Goal: Task Accomplishment & Management: Manage account settings

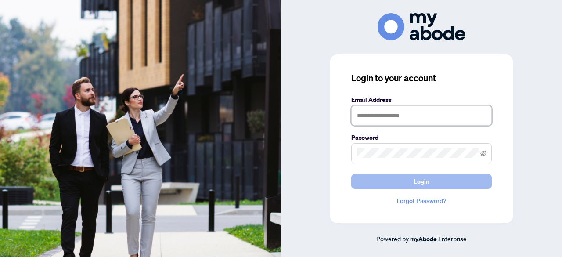
type input "**********"
click at [396, 181] on button "Login" at bounding box center [421, 181] width 140 height 15
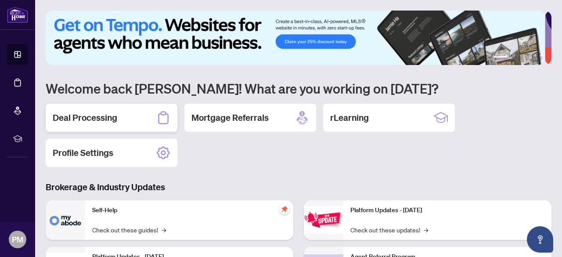
click at [84, 116] on h2 "Deal Processing" at bounding box center [85, 118] width 65 height 12
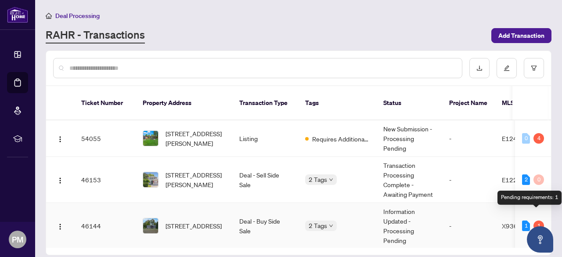
click at [540, 220] on div "1" at bounding box center [538, 225] width 11 height 11
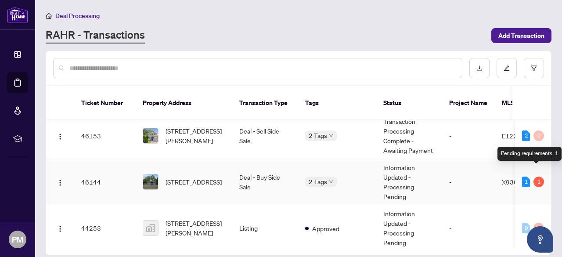
click at [537, 176] on div "1" at bounding box center [538, 181] width 11 height 11
click at [353, 86] on th "Tags" at bounding box center [337, 103] width 78 height 34
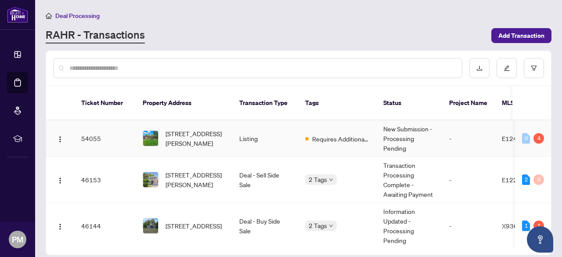
click at [264, 127] on td "Listing" at bounding box center [265, 138] width 66 height 36
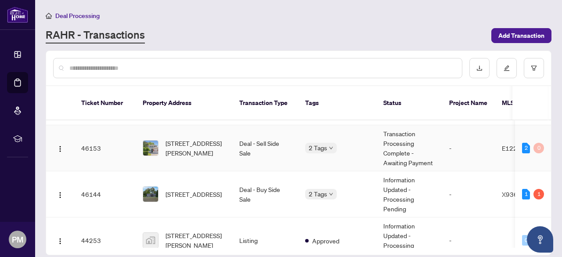
scroll to position [44, 0]
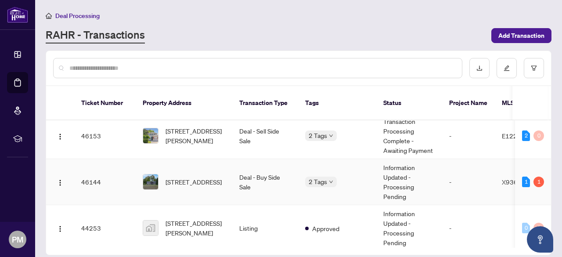
click at [349, 176] on div "2 Tags" at bounding box center [337, 181] width 64 height 10
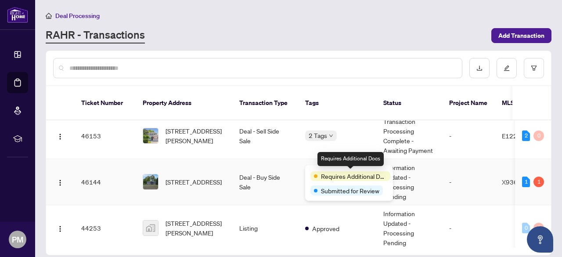
click at [364, 176] on span "Requires Additional Docs" at bounding box center [354, 176] width 66 height 10
click at [362, 176] on span "Requires Additional Docs" at bounding box center [354, 176] width 66 height 10
click at [325, 180] on span "Requires Additional Docs" at bounding box center [354, 176] width 66 height 10
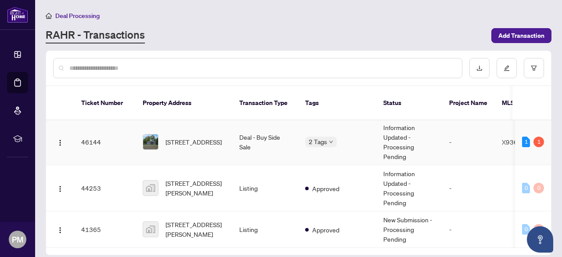
scroll to position [0, 0]
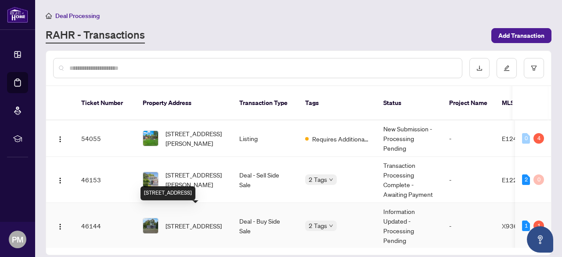
click at [202, 221] on span "[STREET_ADDRESS]" at bounding box center [194, 226] width 56 height 10
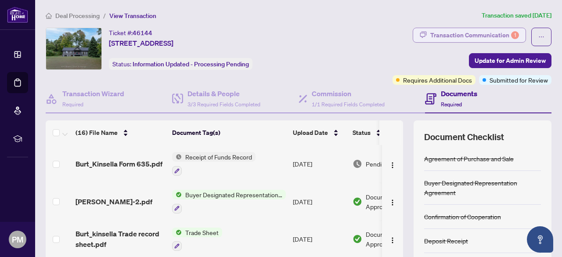
click at [458, 34] on div "Transaction Communication 1" at bounding box center [474, 35] width 89 height 14
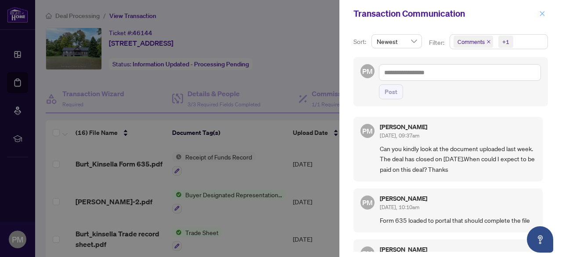
click at [539, 12] on button "button" at bounding box center [542, 13] width 11 height 11
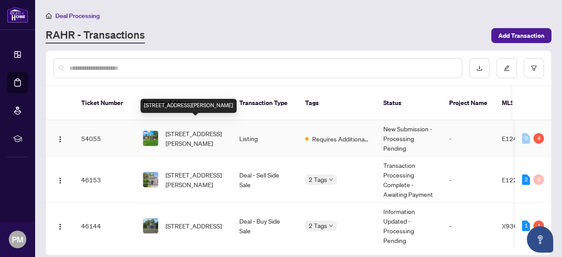
click at [209, 129] on span "[STREET_ADDRESS][PERSON_NAME]" at bounding box center [196, 138] width 60 height 19
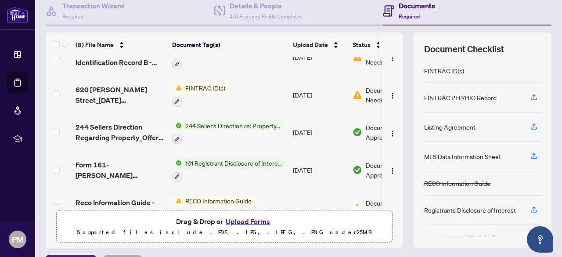
scroll to position [153, 0]
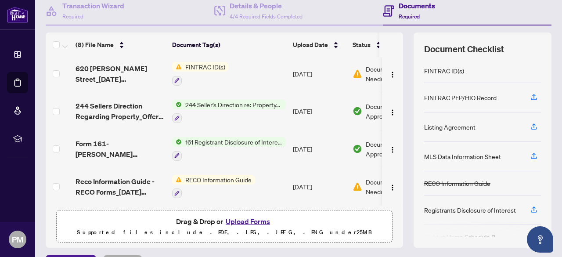
click at [234, 175] on span "RECO Information Guide" at bounding box center [218, 180] width 73 height 10
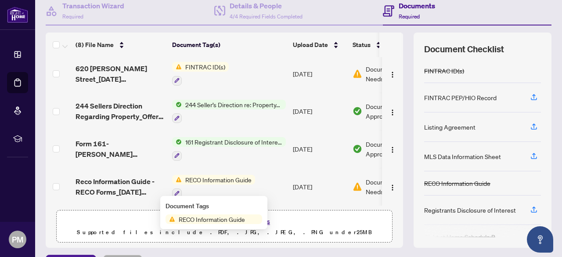
click at [209, 219] on span "RECO Information Guide" at bounding box center [211, 219] width 73 height 10
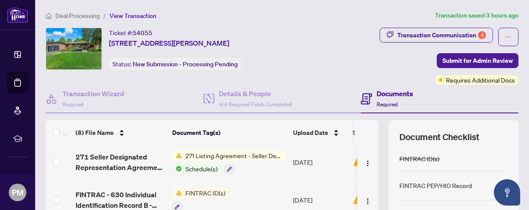
scroll to position [44, 0]
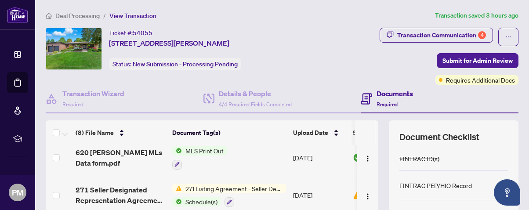
click at [260, 186] on span "271 Listing Agreement - Seller Designated Representation Agreement Authority to…" at bounding box center [234, 189] width 104 height 10
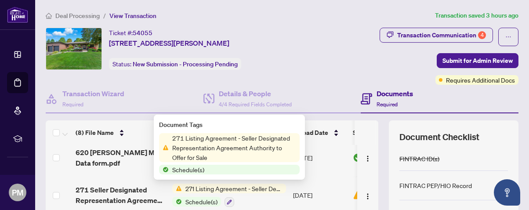
click at [211, 149] on span "271 Listing Agreement - Seller Designated Representation Agreement Authority to…" at bounding box center [234, 147] width 131 height 29
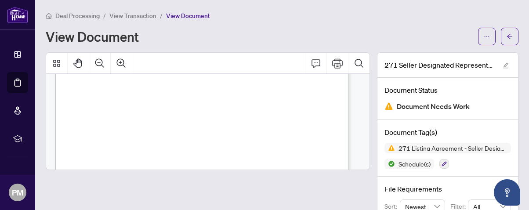
scroll to position [88, 0]
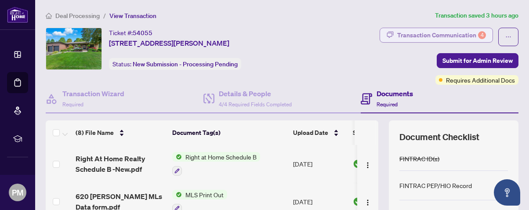
click at [447, 33] on div "Transaction Communication 4" at bounding box center [441, 35] width 89 height 14
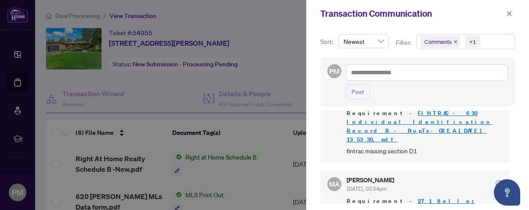
scroll to position [185, 0]
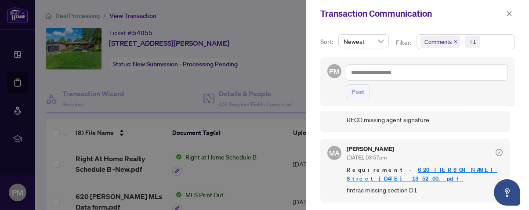
scroll to position [53, 0]
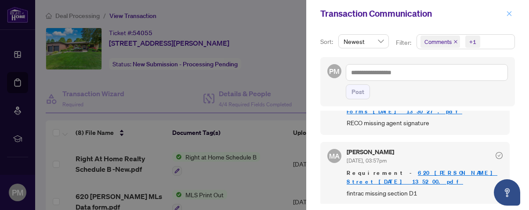
click at [508, 12] on icon "close" at bounding box center [509, 14] width 6 height 6
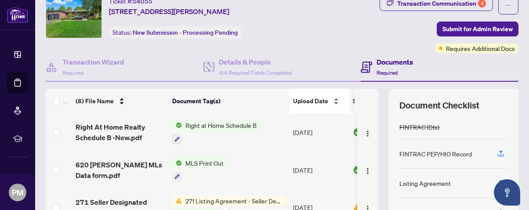
scroll to position [44, 0]
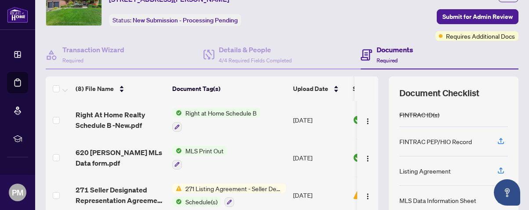
click at [264, 184] on span "271 Listing Agreement - Seller Designated Representation Agreement Authority to…" at bounding box center [234, 189] width 104 height 10
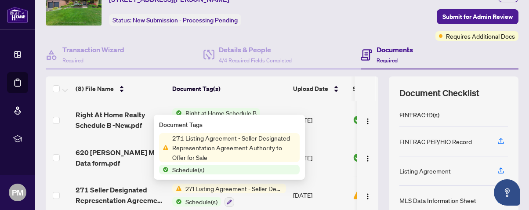
click at [252, 143] on span "271 Listing Agreement - Seller Designated Representation Agreement Authority to…" at bounding box center [234, 147] width 131 height 29
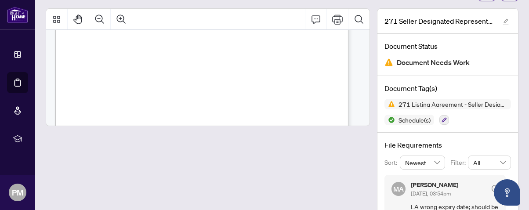
scroll to position [132, 0]
click at [140, 60] on span "30" at bounding box center [138, 60] width 4 height 4
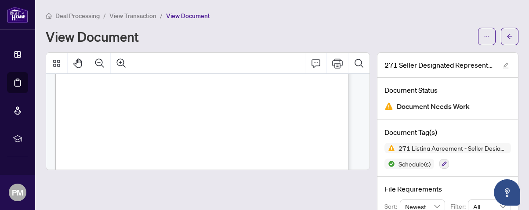
scroll to position [263, 0]
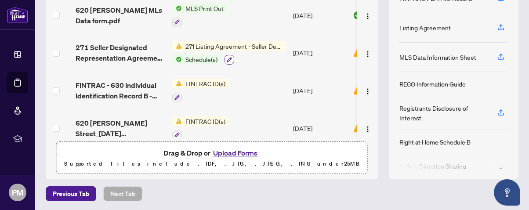
scroll to position [44, 0]
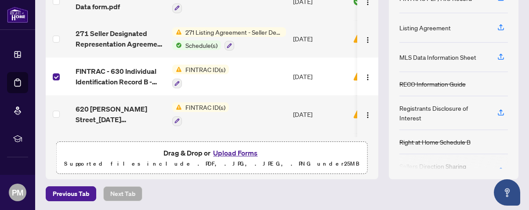
click at [238, 151] on button "Upload Forms" at bounding box center [235, 152] width 50 height 11
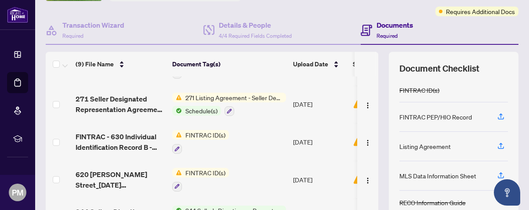
scroll to position [88, 0]
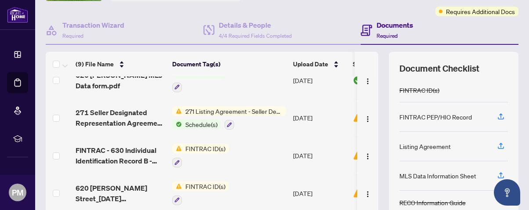
click at [198, 122] on span "Schedule(s)" at bounding box center [201, 124] width 39 height 10
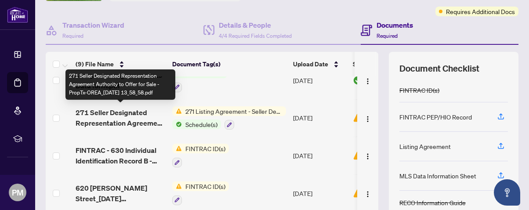
click at [132, 109] on span "271 Seller Designated Representation Agreement Authority to Offer for Sale - Pr…" at bounding box center [121, 117] width 90 height 21
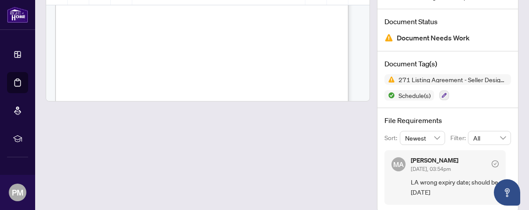
scroll to position [193, 0]
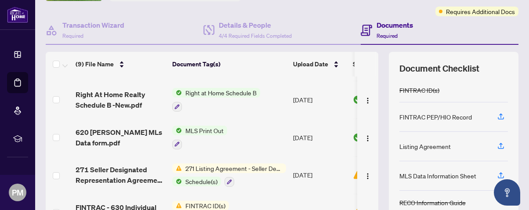
scroll to position [88, 0]
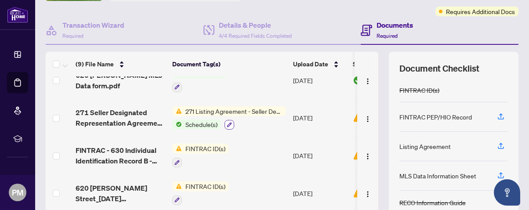
click at [228, 122] on icon "button" at bounding box center [229, 124] width 5 height 5
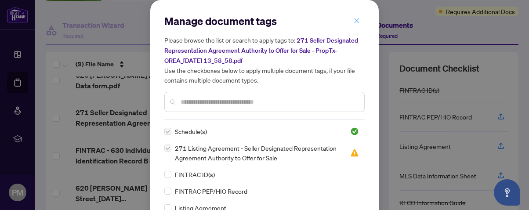
click at [357, 22] on button "button" at bounding box center [357, 20] width 18 height 15
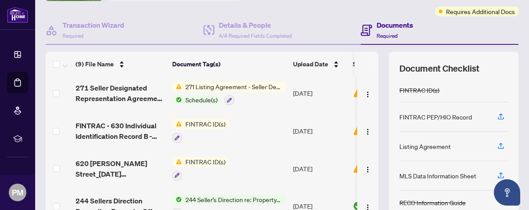
scroll to position [132, 0]
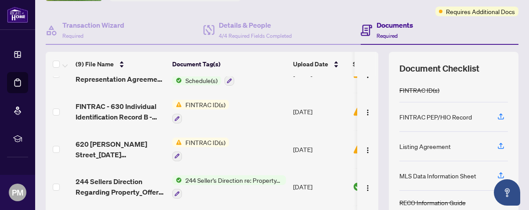
click at [199, 103] on span "FINTRAC ID(s)" at bounding box center [205, 105] width 47 height 10
click at [253, 97] on td "FINTRAC ID(s)" at bounding box center [229, 112] width 121 height 38
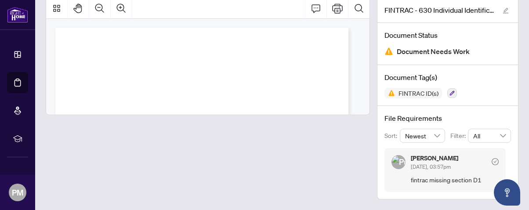
scroll to position [53, 0]
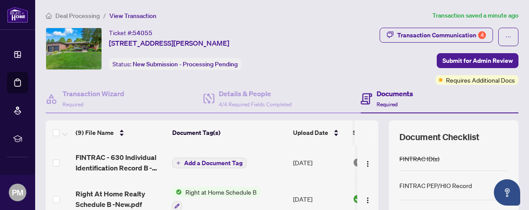
scroll to position [44, 0]
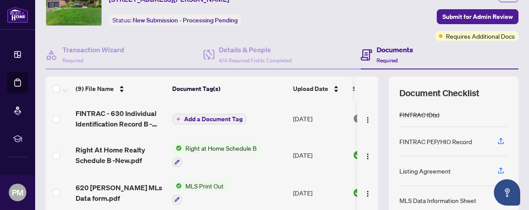
click at [206, 116] on span "Add a Document Tag" at bounding box center [213, 119] width 58 height 6
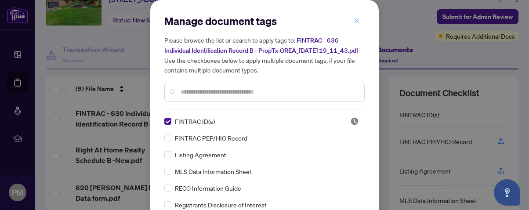
click at [355, 20] on icon "close" at bounding box center [356, 21] width 6 height 6
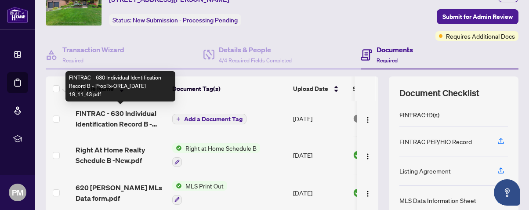
click at [142, 121] on span "FINTRAC - 630 Individual Identification Record B - PropTx-OREA_[DATE] 19_11_43.…" at bounding box center [121, 118] width 90 height 21
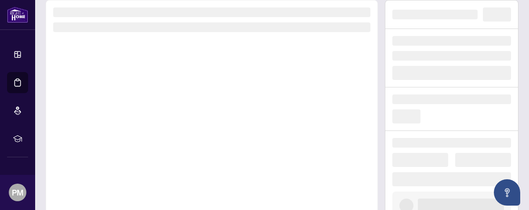
click at [142, 121] on div at bounding box center [212, 122] width 332 height 245
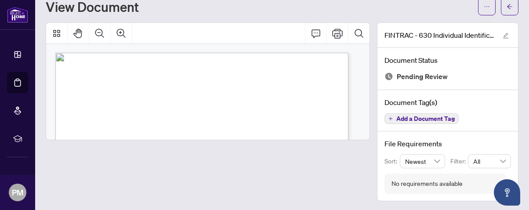
scroll to position [88, 0]
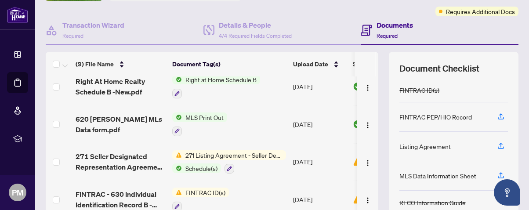
scroll to position [88, 0]
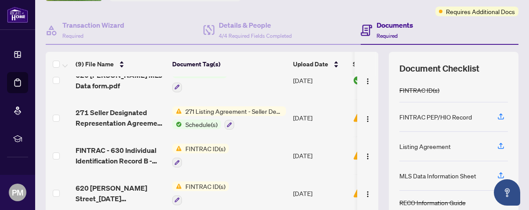
click at [50, 189] on td at bounding box center [59, 193] width 26 height 38
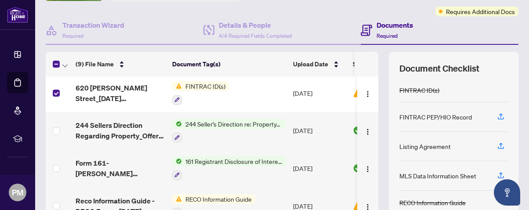
scroll to position [156, 0]
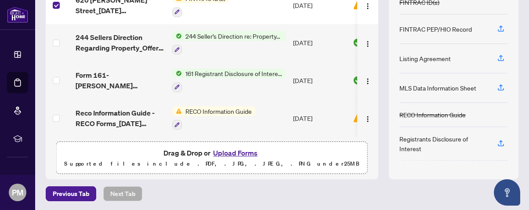
click at [245, 151] on button "Upload Forms" at bounding box center [235, 152] width 50 height 11
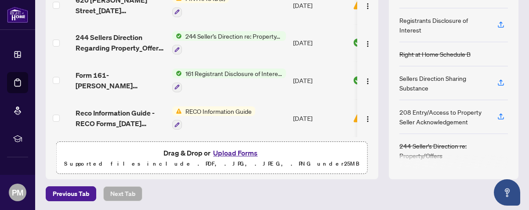
click at [220, 151] on button "Upload Forms" at bounding box center [235, 152] width 50 height 11
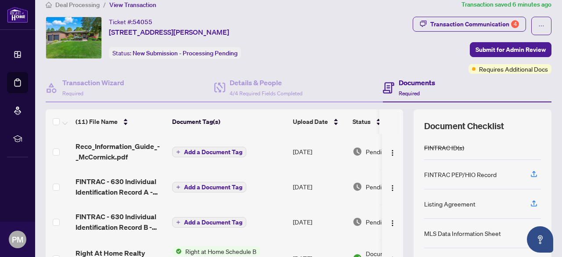
scroll to position [0, 0]
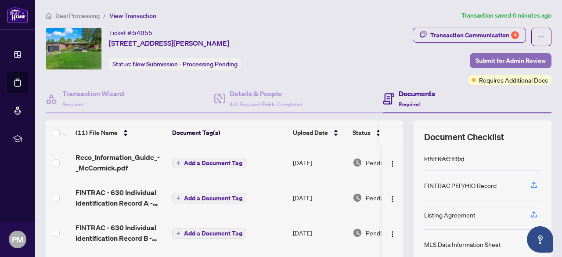
click at [489, 60] on span "Submit for Admin Review" at bounding box center [510, 61] width 70 height 14
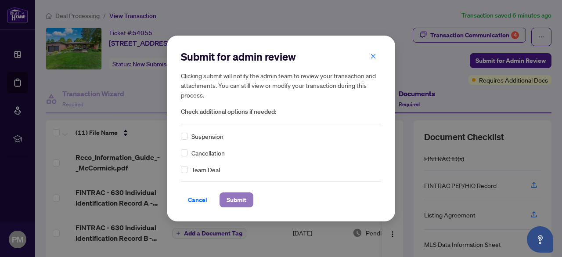
click at [234, 197] on span "Submit" at bounding box center [237, 200] width 20 height 14
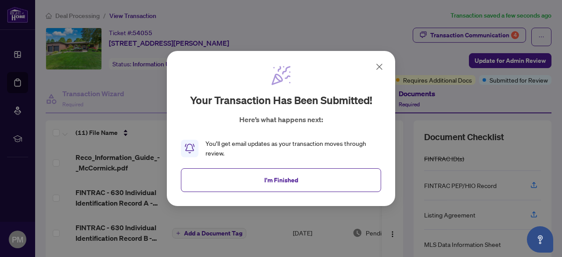
click at [380, 65] on icon at bounding box center [379, 66] width 11 height 11
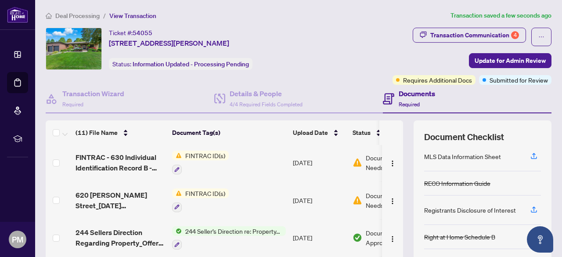
scroll to position [258, 0]
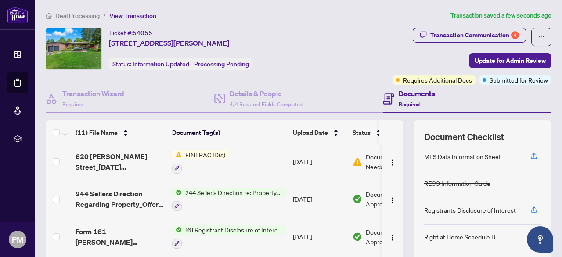
click at [251, 227] on span "161 Registrant Disclosure of Interest - Disposition ofProperty" at bounding box center [234, 230] width 104 height 10
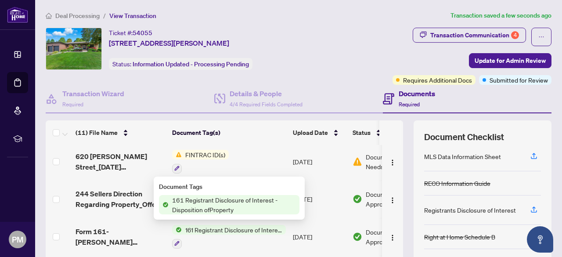
click at [236, 207] on span "161 Registrant Disclosure of Interest - Disposition ofProperty" at bounding box center [234, 204] width 131 height 19
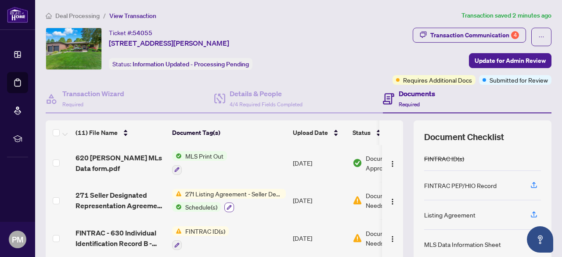
scroll to position [132, 0]
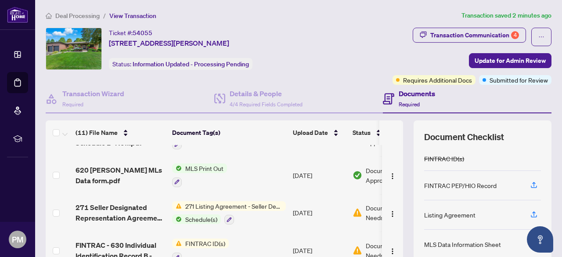
click at [205, 216] on span "Schedule(s)" at bounding box center [201, 219] width 39 height 10
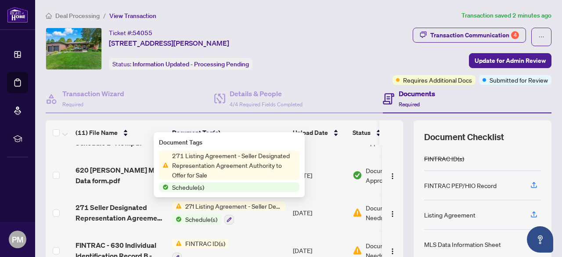
click at [191, 187] on span "Schedule(s)" at bounding box center [188, 187] width 39 height 10
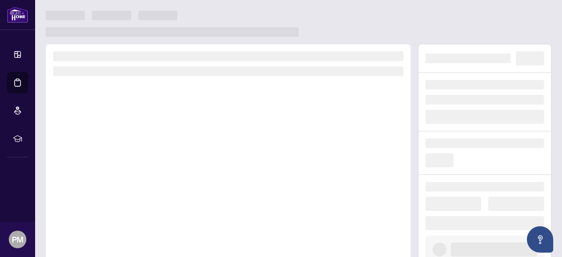
click at [191, 187] on div at bounding box center [228, 166] width 365 height 245
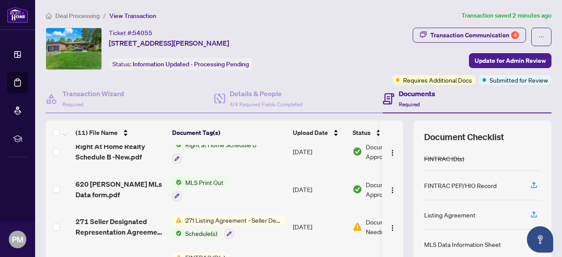
scroll to position [132, 0]
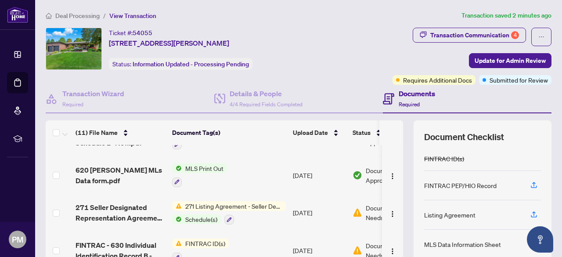
click at [215, 203] on span "271 Listing Agreement - Seller Designated Representation Agreement Authority to…" at bounding box center [234, 206] width 104 height 10
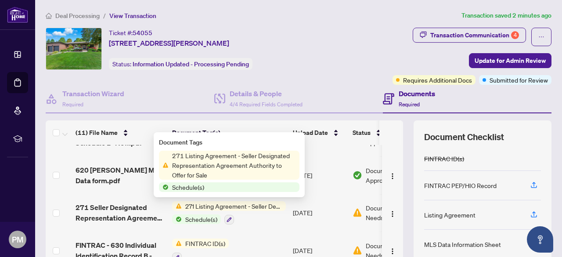
click at [212, 166] on span "271 Listing Agreement - Seller Designated Representation Agreement Authority to…" at bounding box center [234, 165] width 131 height 29
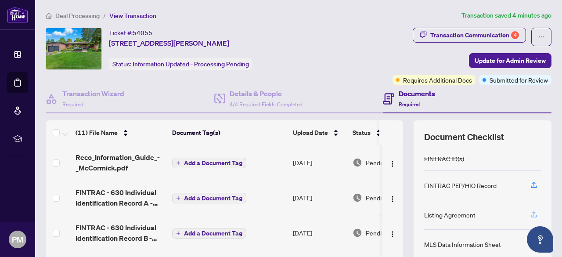
click at [532, 212] on icon "button" at bounding box center [534, 213] width 4 height 4
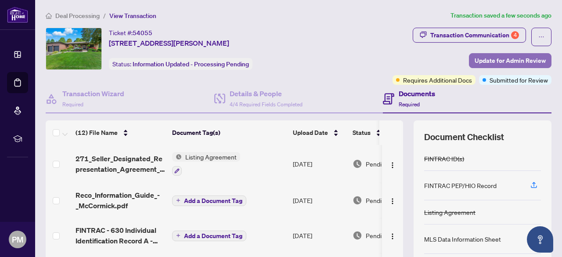
click at [503, 61] on span "Update for Admin Review" at bounding box center [510, 61] width 71 height 14
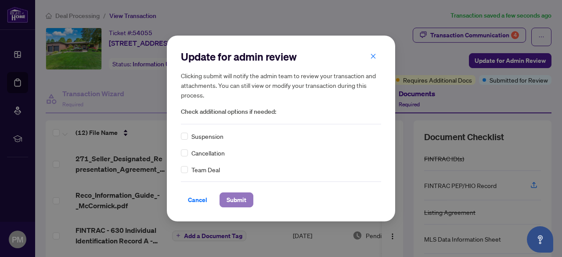
click at [228, 197] on span "Submit" at bounding box center [237, 200] width 20 height 14
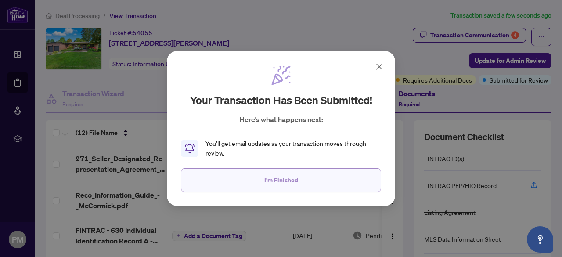
click at [291, 185] on span "I'm Finished" at bounding box center [281, 180] width 34 height 14
